Goal: Transaction & Acquisition: Purchase product/service

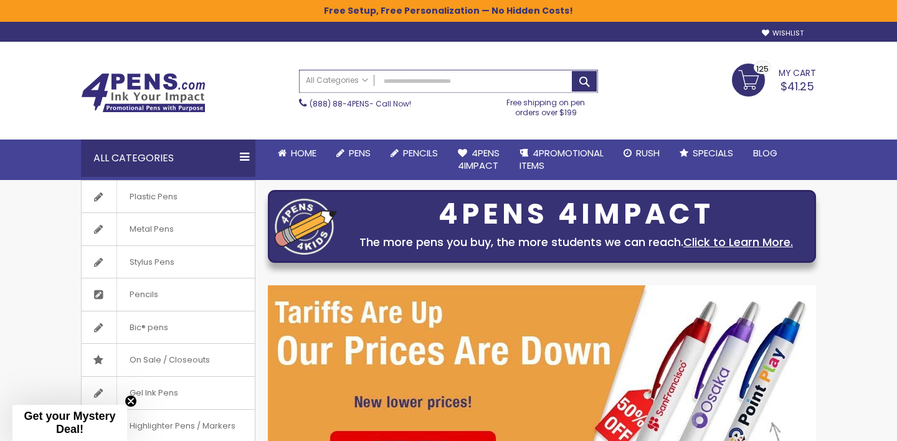
click at [411, 83] on input "Search" at bounding box center [449, 81] width 298 height 22
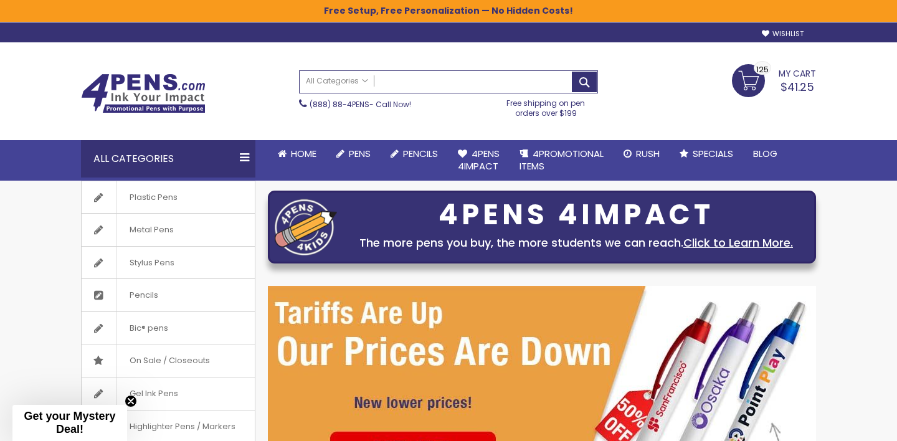
type input "**********"
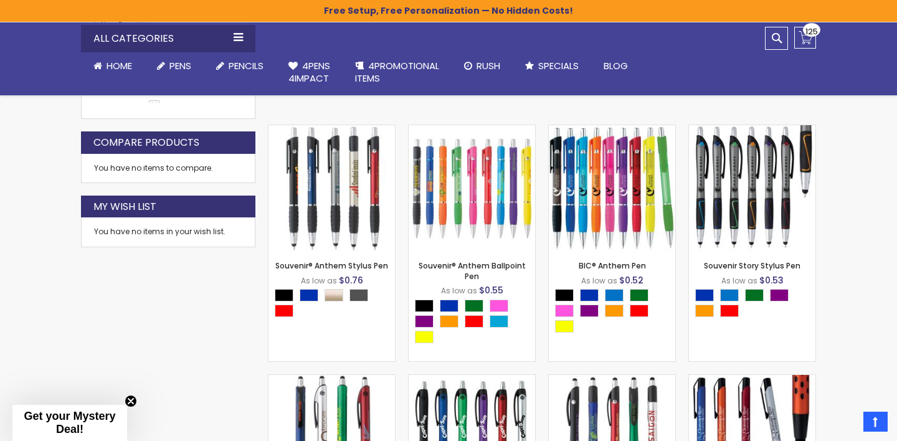
scroll to position [331, 0]
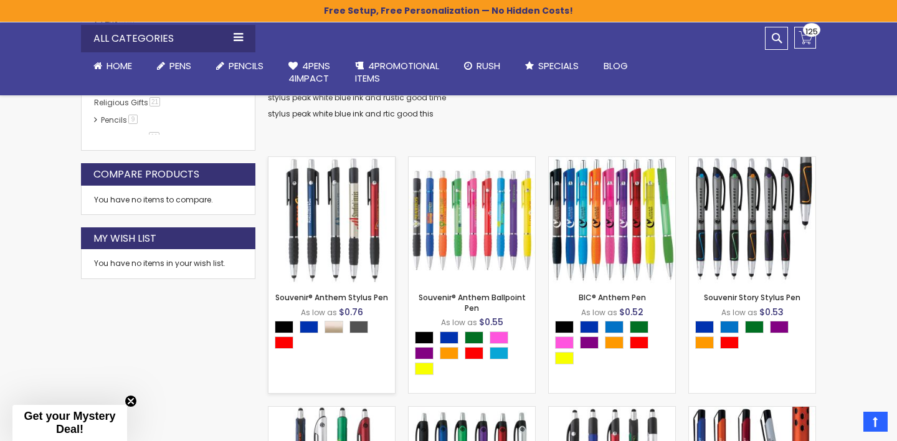
click at [338, 220] on img at bounding box center [332, 220] width 126 height 126
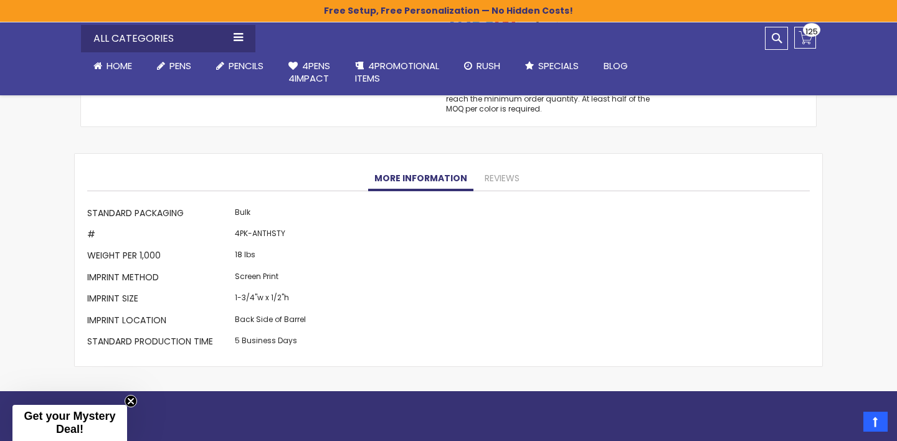
scroll to position [1113, 0]
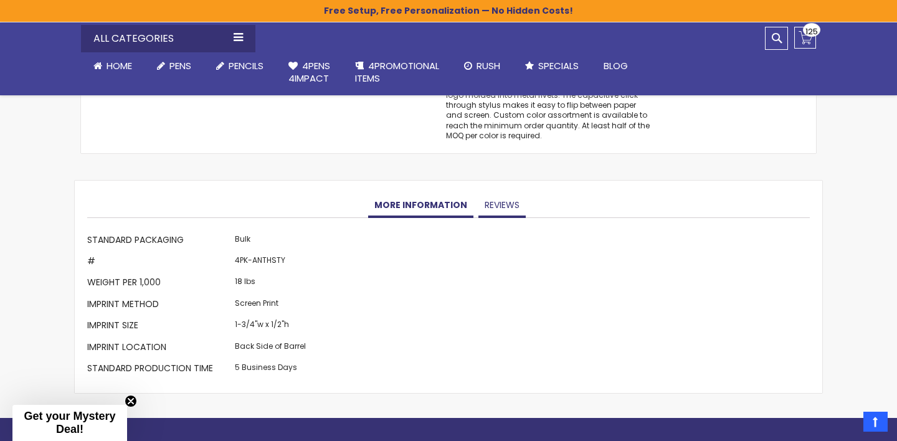
click at [507, 200] on link "Reviews" at bounding box center [502, 205] width 47 height 25
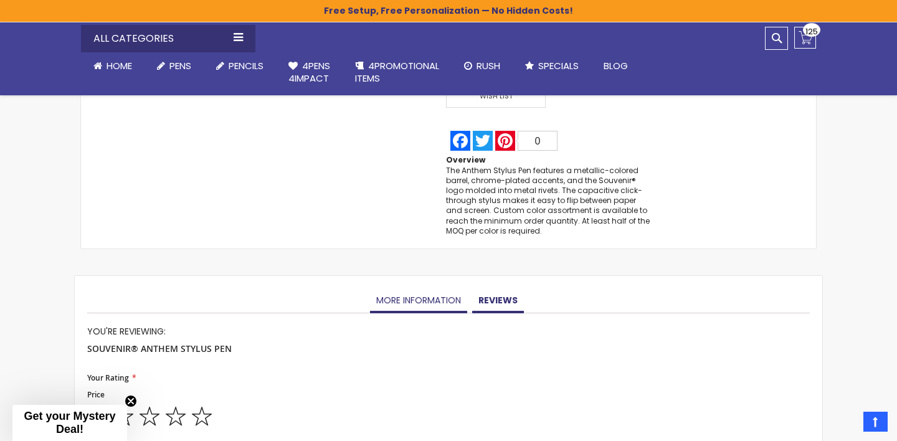
click at [388, 288] on link "More Information" at bounding box center [418, 300] width 97 height 25
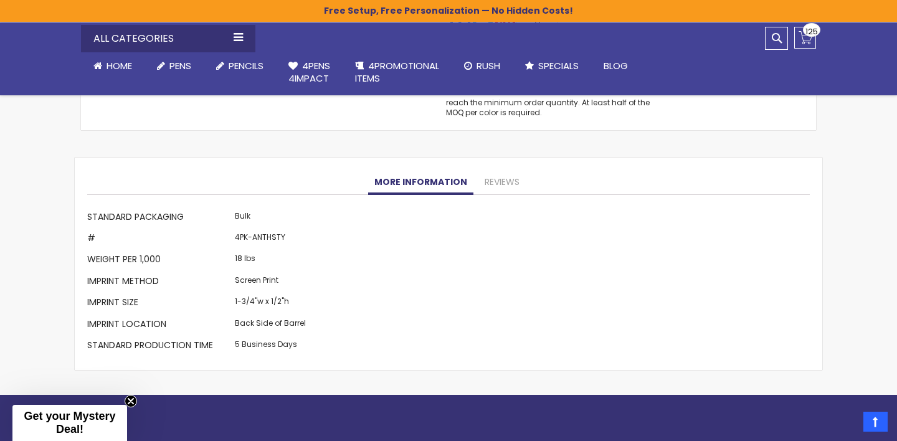
scroll to position [1131, 0]
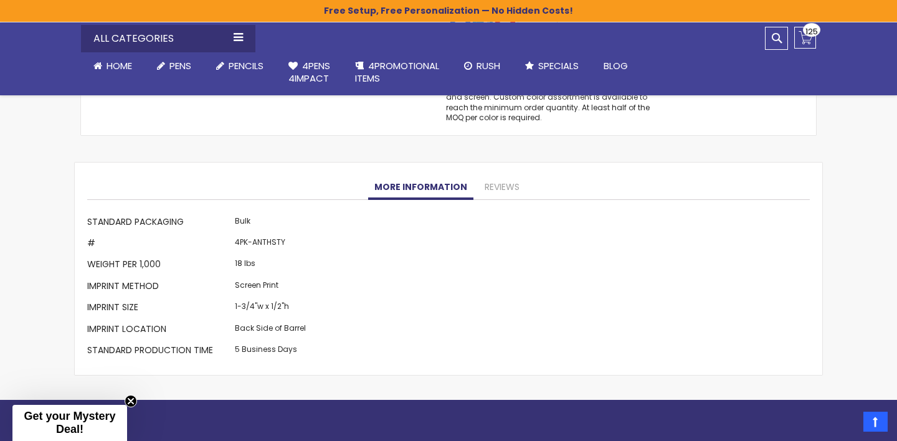
click at [266, 234] on td "4PK-ANTHSTY" at bounding box center [270, 244] width 77 height 21
copy td "ANTHSTY"
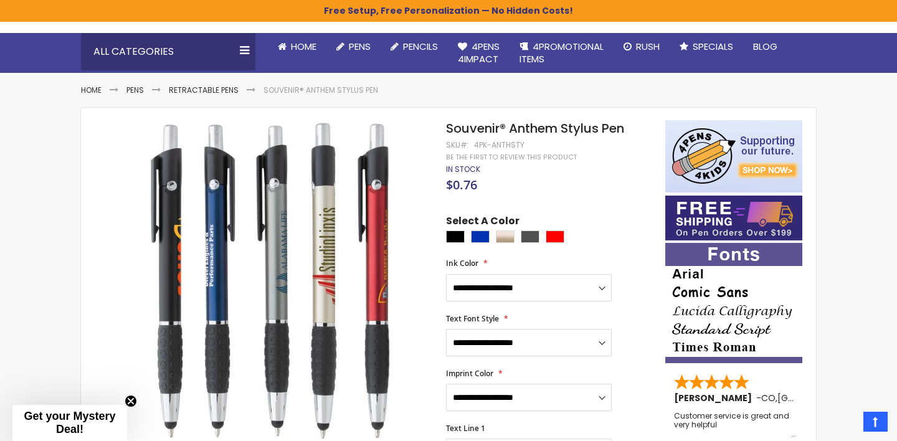
scroll to position [81, 0]
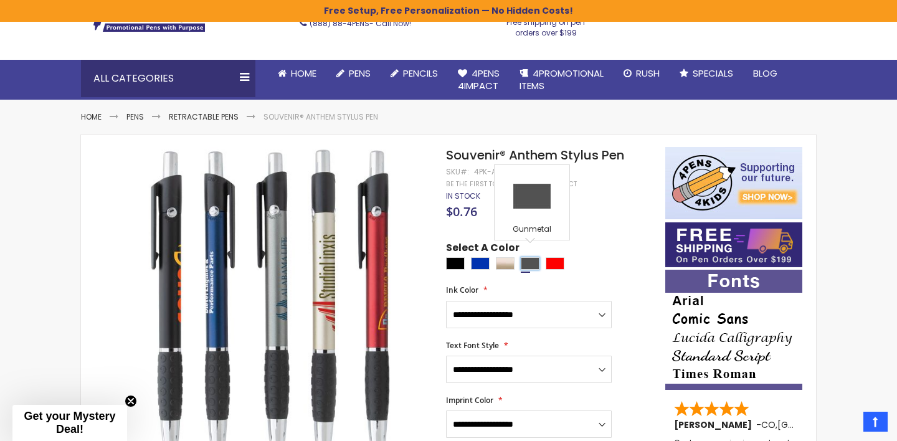
click at [535, 257] on div "Gunmetal" at bounding box center [530, 263] width 19 height 12
type input "****"
